Goal: Transaction & Acquisition: Purchase product/service

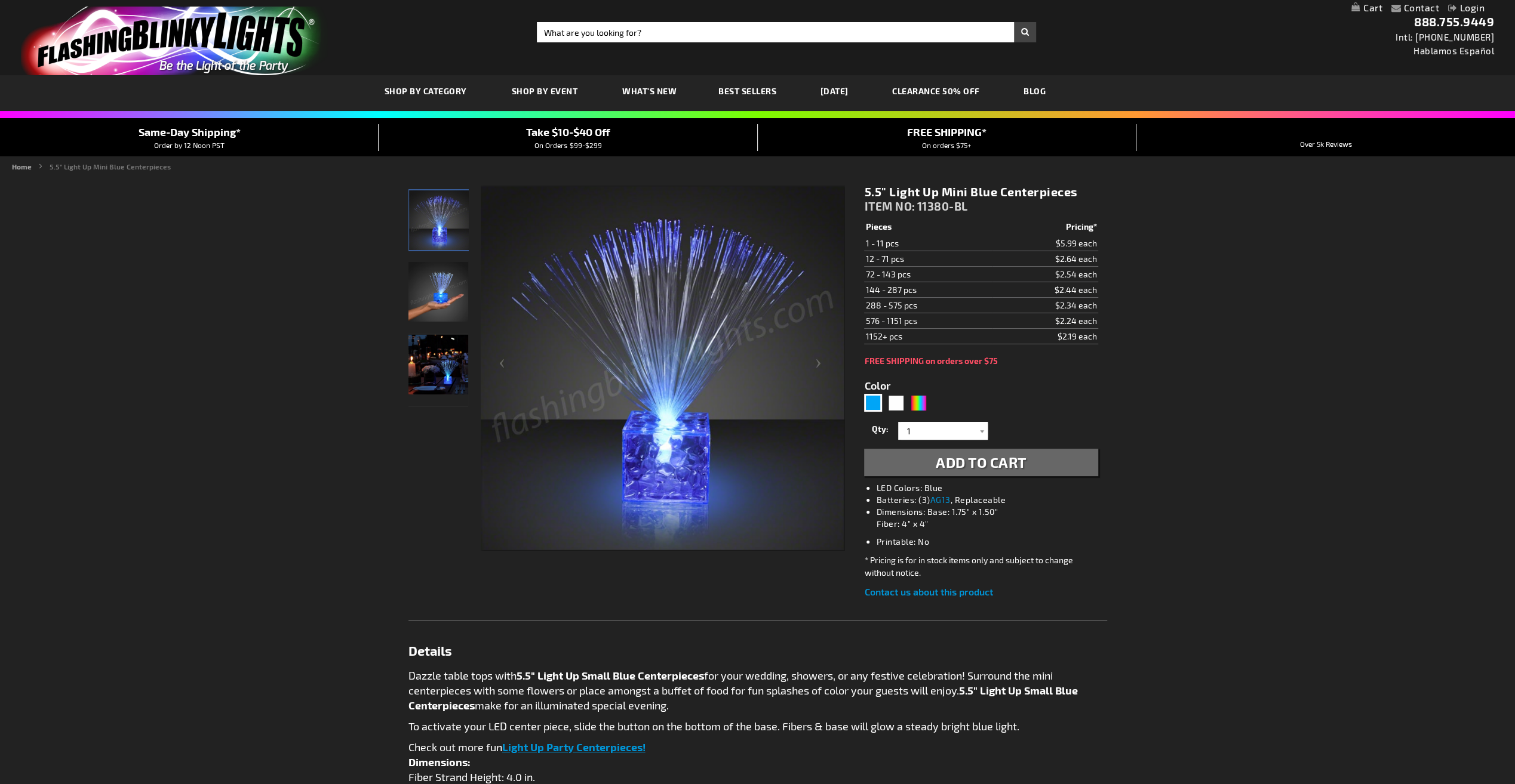
click at [425, 299] on img at bounding box center [439, 292] width 60 height 60
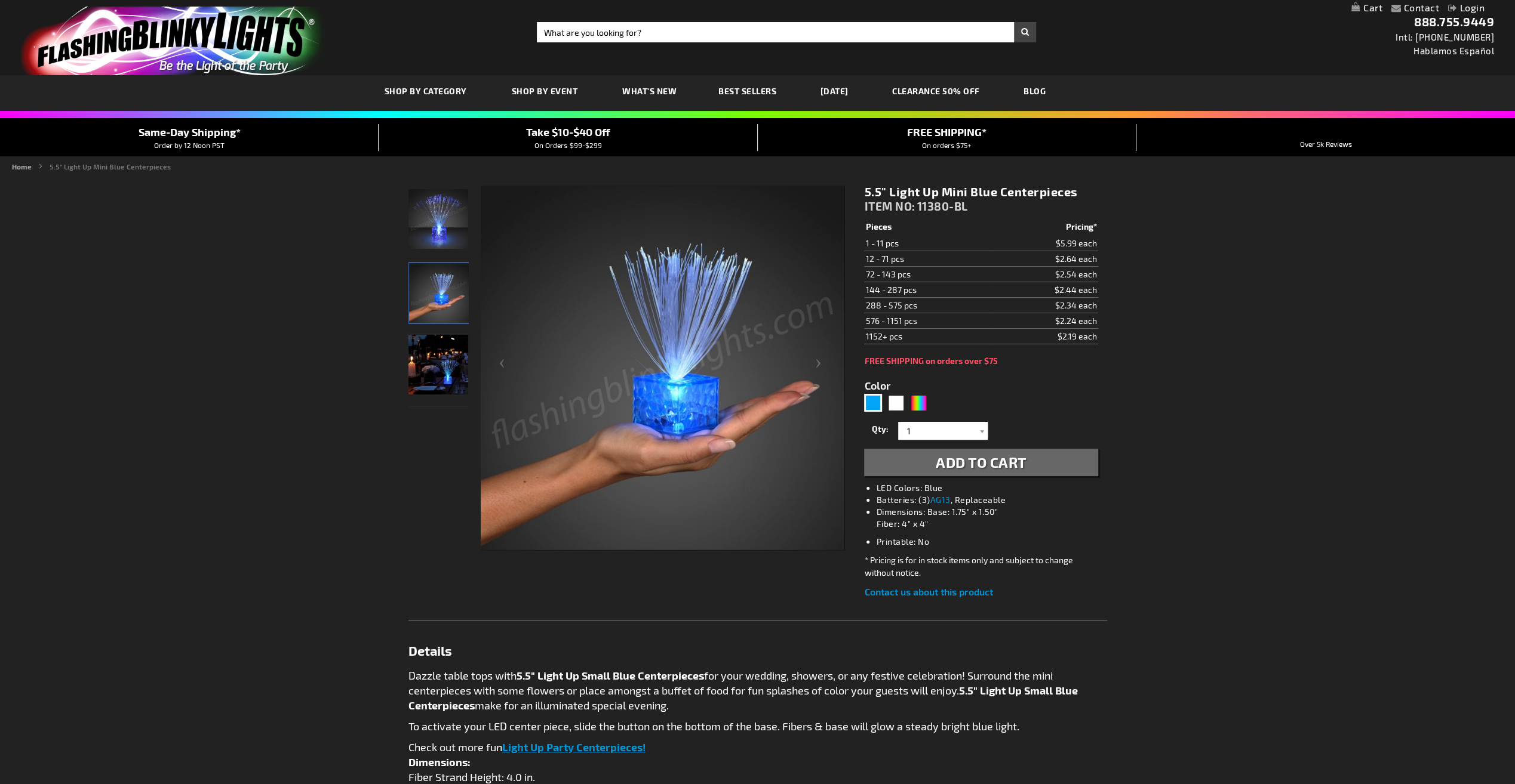
click at [445, 377] on img at bounding box center [439, 364] width 60 height 60
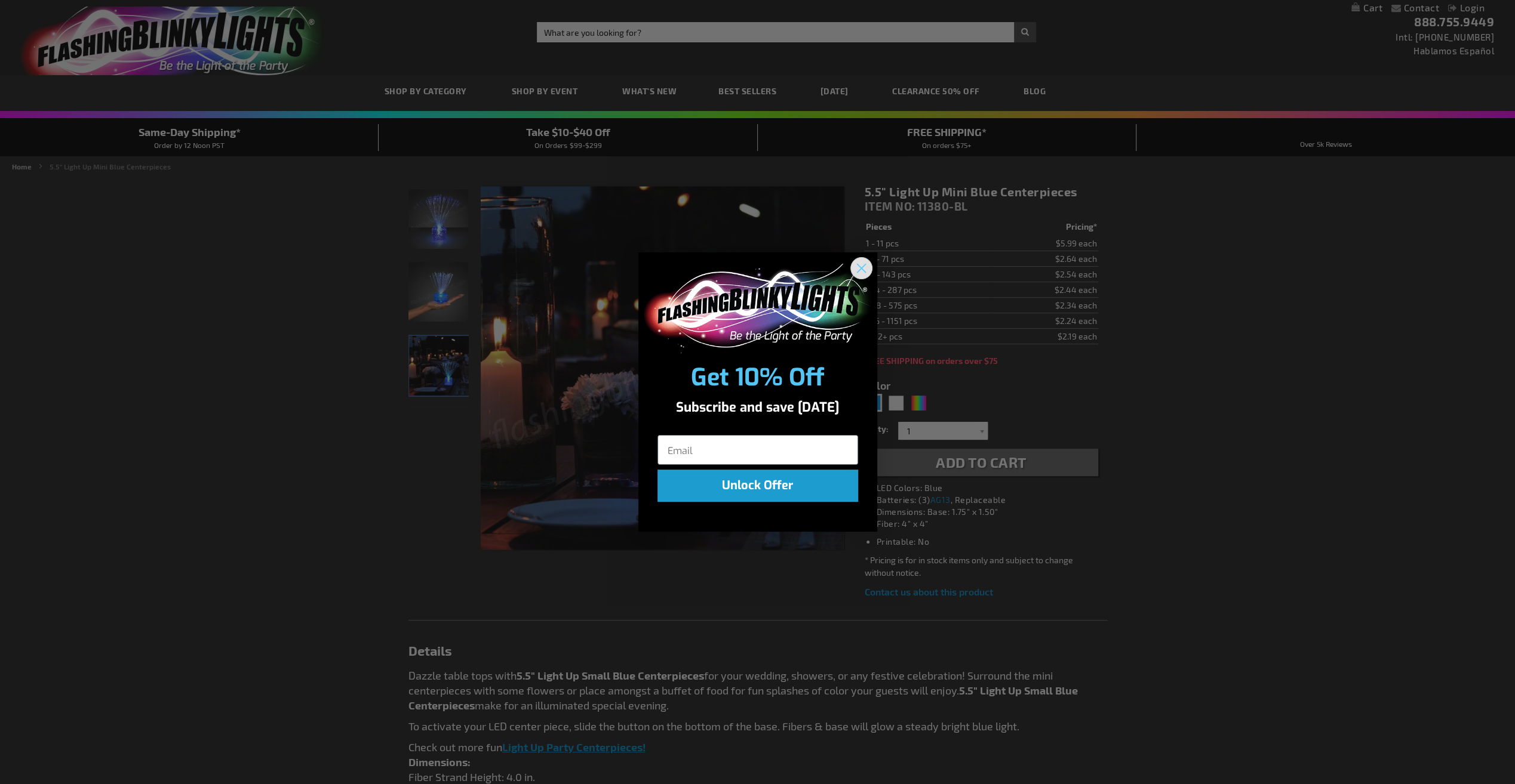
click at [869, 271] on circle "Close dialog" at bounding box center [860, 267] width 20 height 20
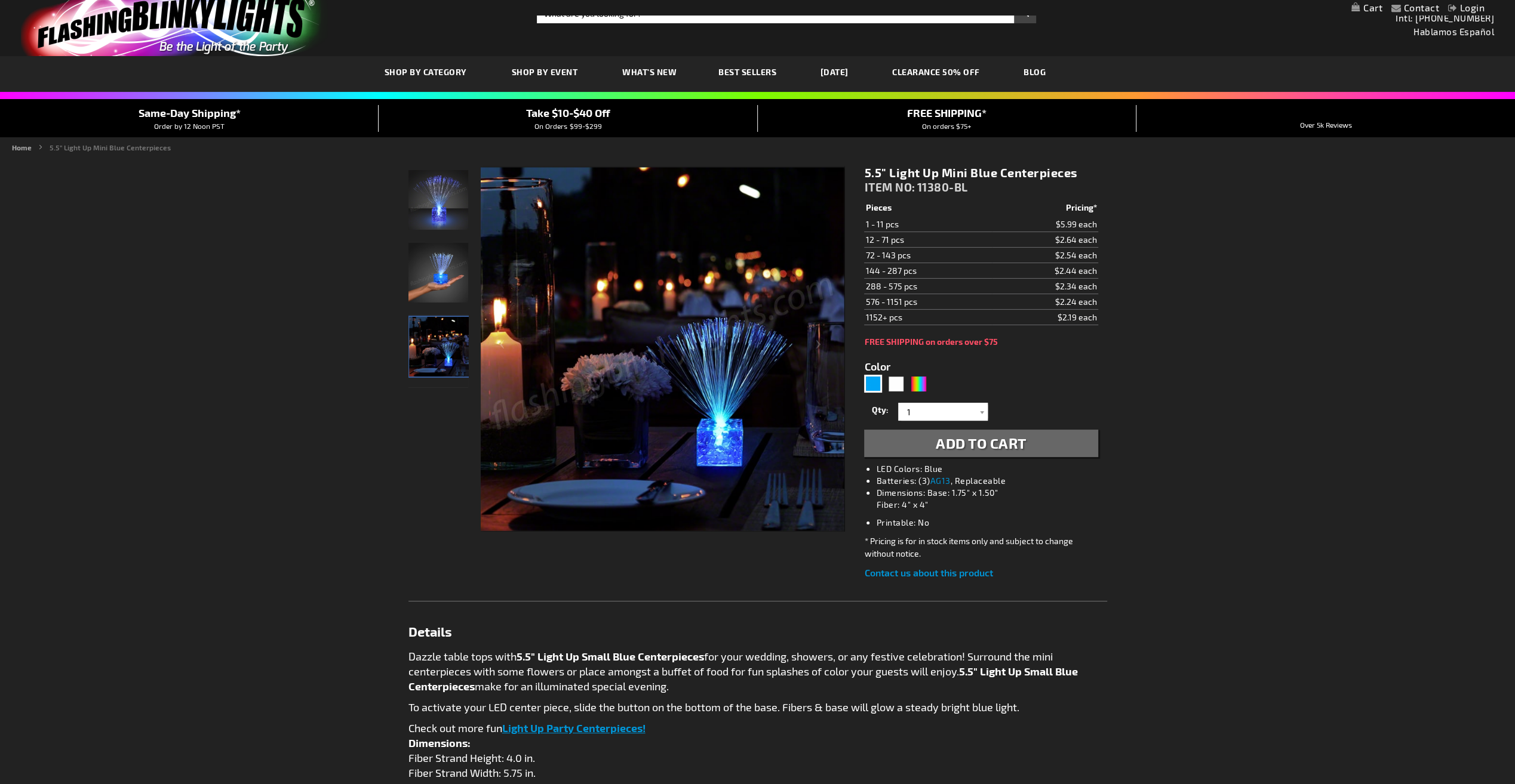
scroll to position [17, 0]
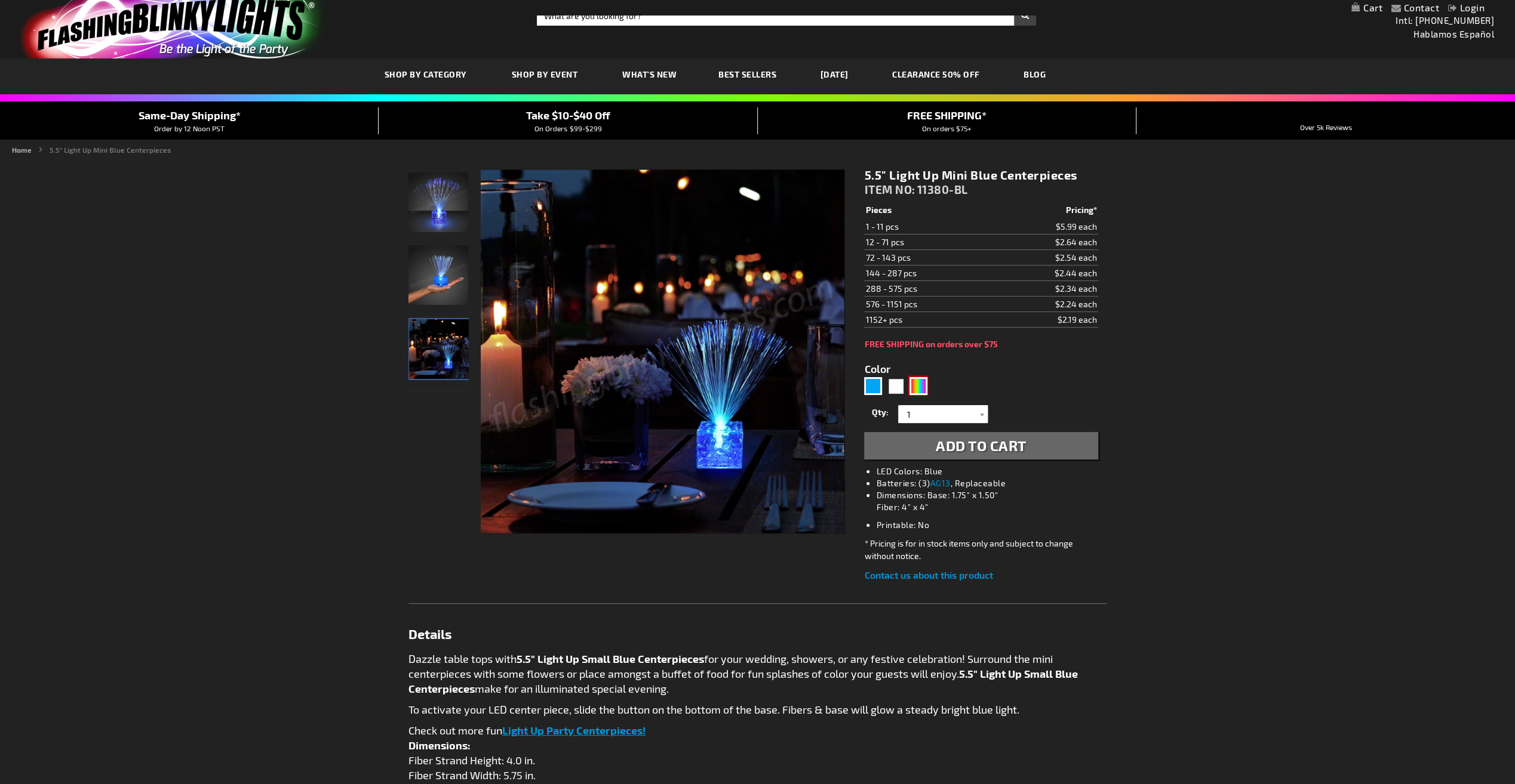
click at [922, 385] on div "Multicolor" at bounding box center [918, 386] width 18 height 18
type input "5659"
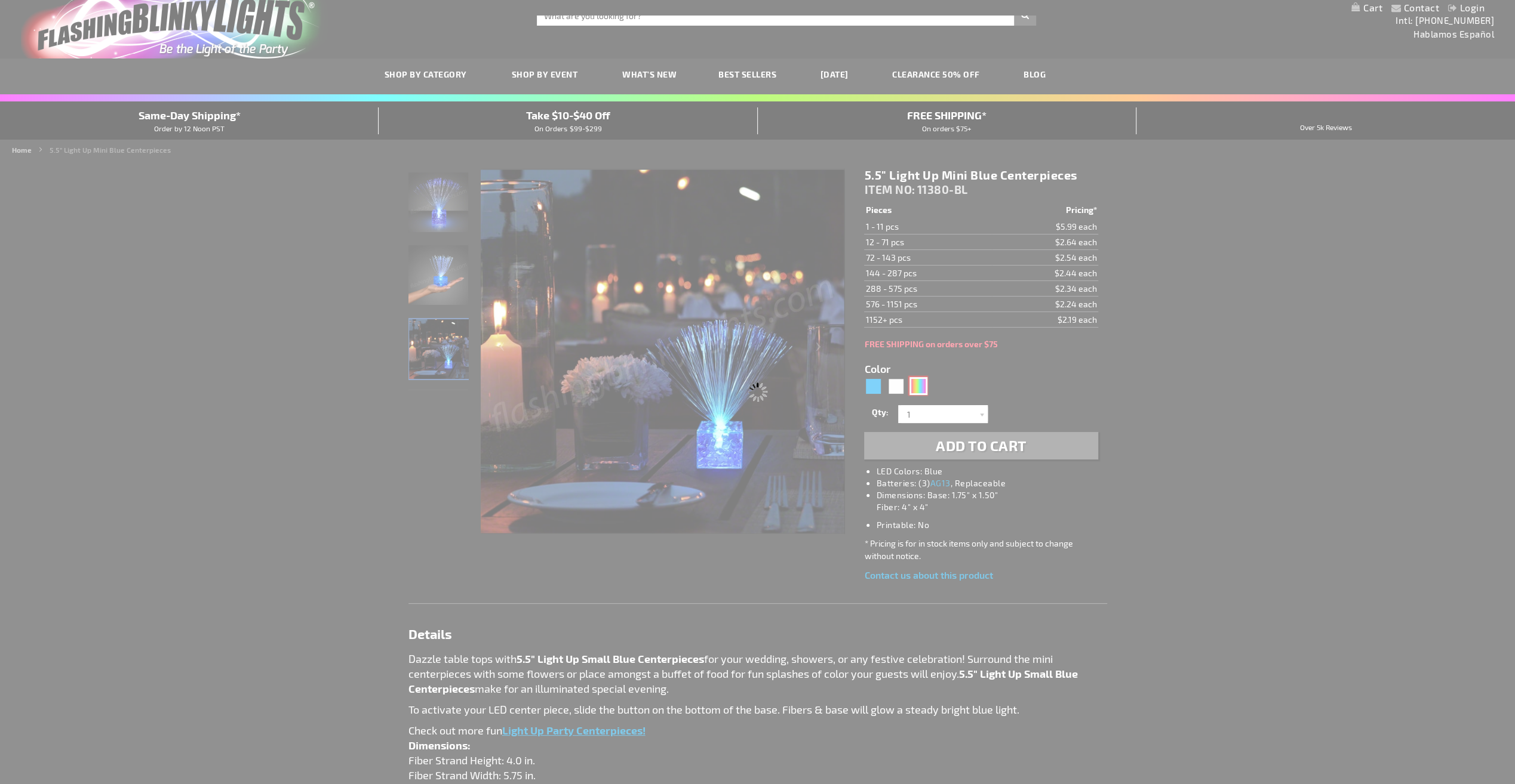
type input "11380-MLT"
type input "Customize - 5.5&quot; Light Up Mini Centerpieces with Color Change LEDs - ITEM …"
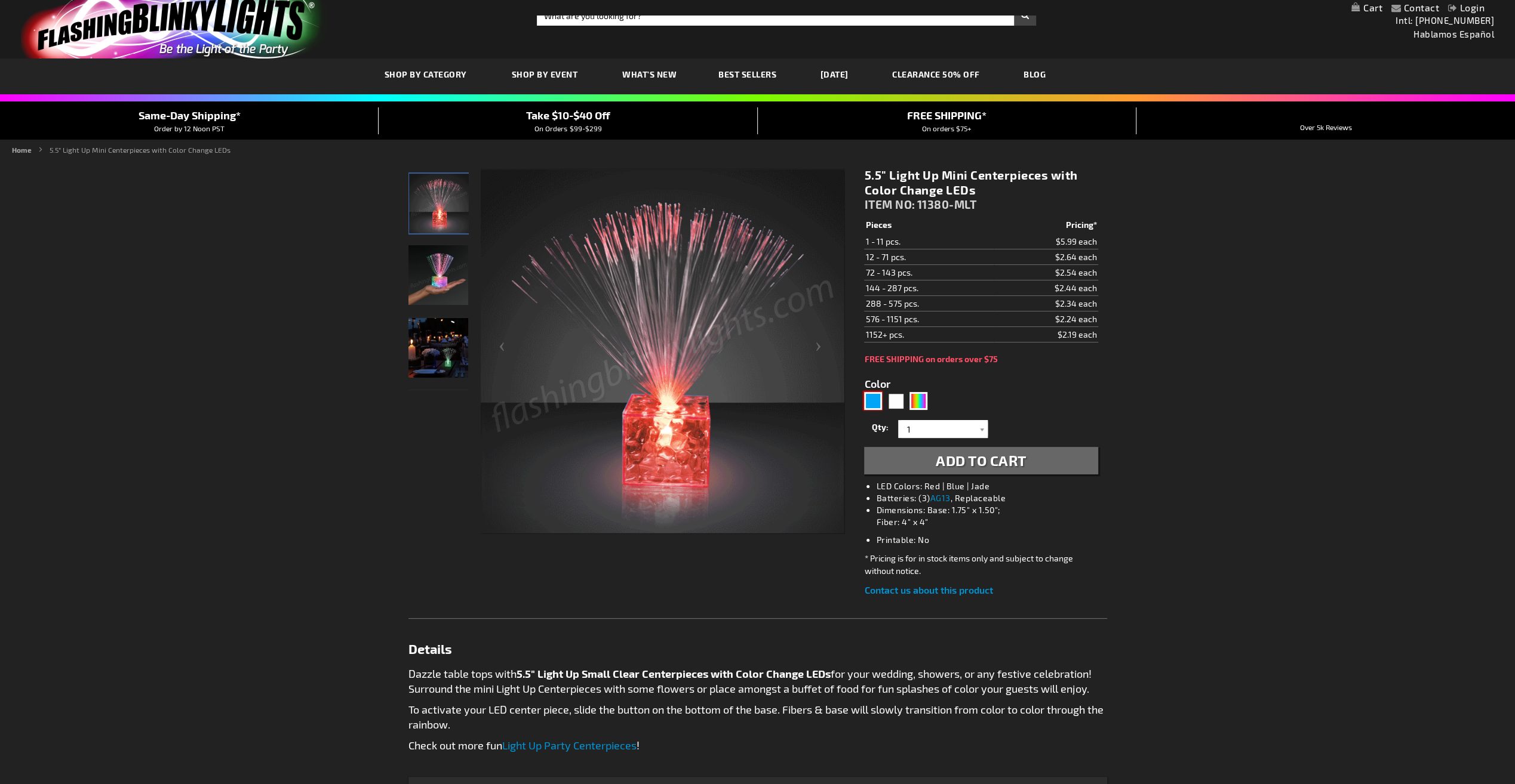
click at [870, 401] on div "Blue" at bounding box center [873, 401] width 18 height 18
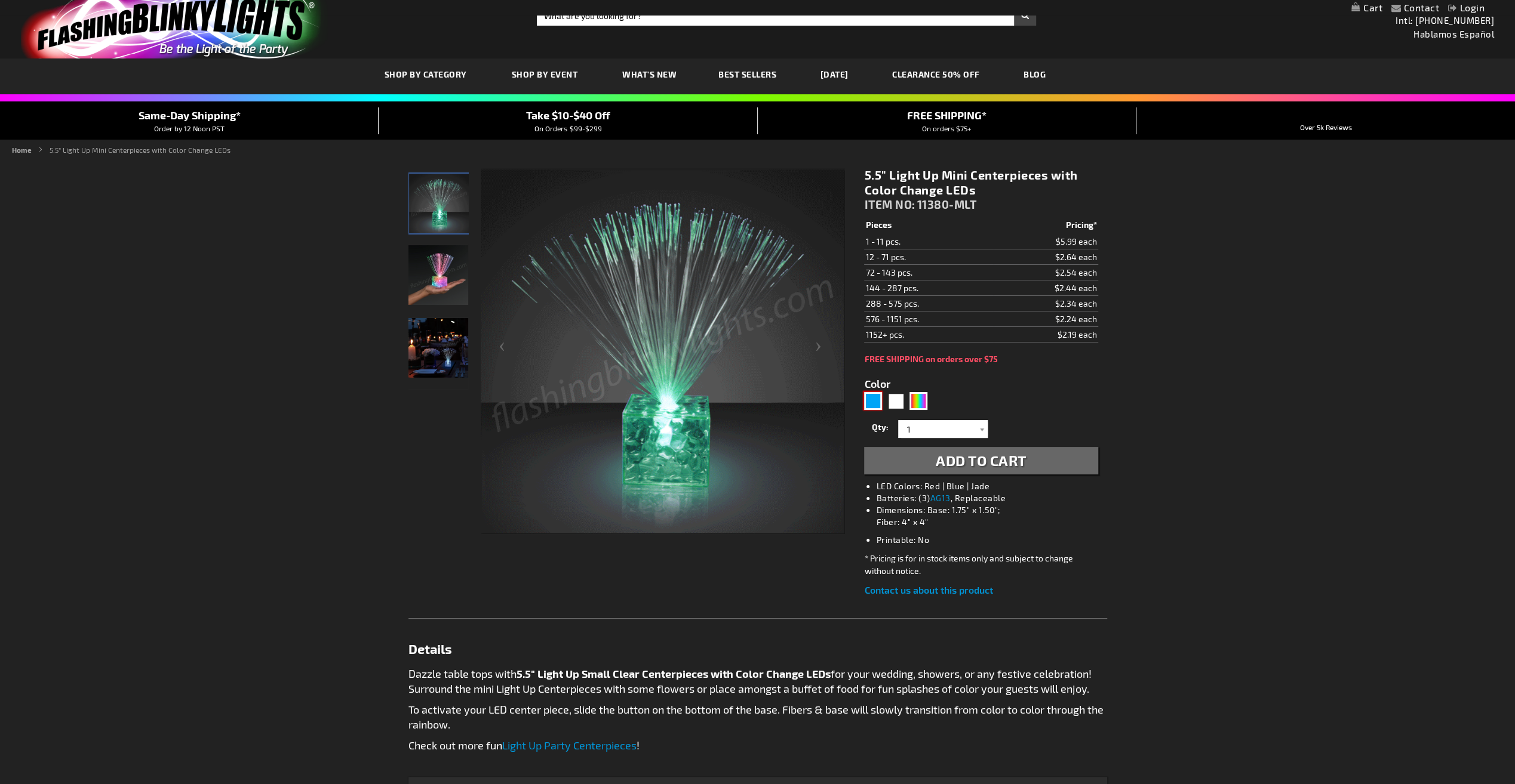
type input "5629"
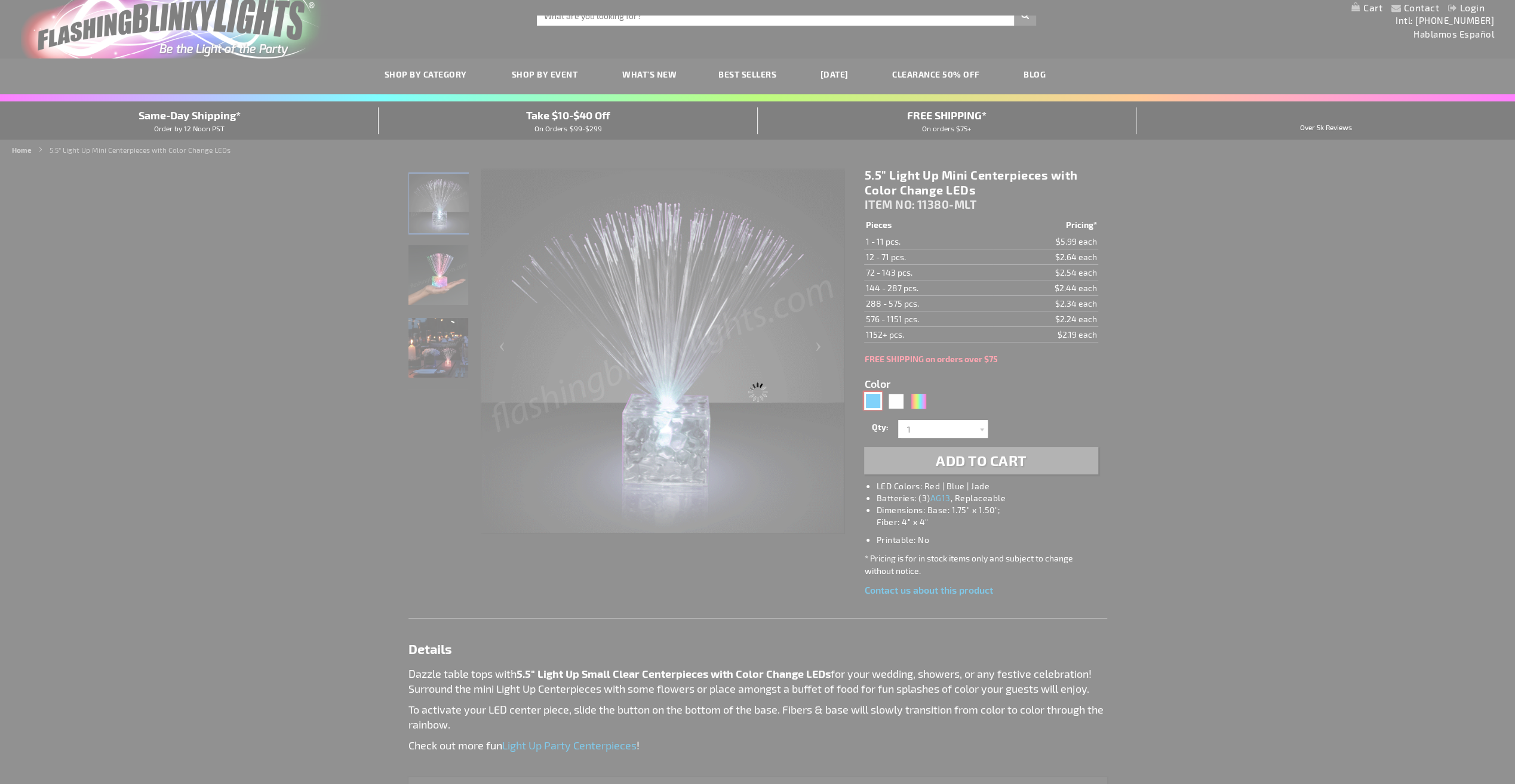
type input "11380-BL"
type input "Customize - 5.5&quot; Light Up Mini Blue Centerpieces - ITEM NO: 11380-BL"
